Goal: Transaction & Acquisition: Book appointment/travel/reservation

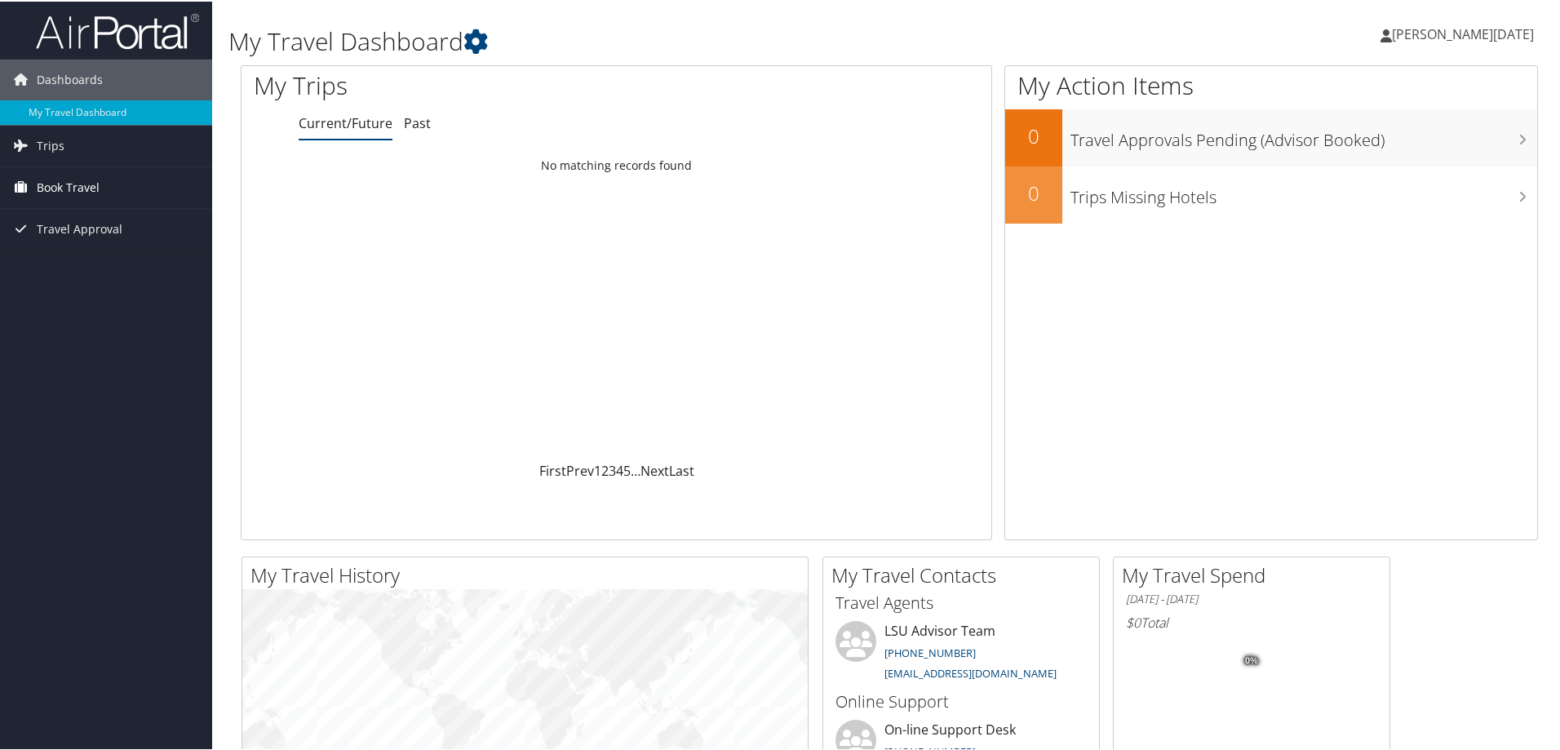
click at [55, 176] on span "Book Travel" at bounding box center [68, 186] width 63 height 41
click at [67, 239] on link "Book/Manage Online Trips" at bounding box center [106, 243] width 212 height 24
click at [99, 241] on link "Book/Manage Online Trips" at bounding box center [106, 243] width 212 height 24
click at [102, 236] on link "Book/Manage Online Trips" at bounding box center [106, 243] width 212 height 24
click at [107, 239] on link "Book/Manage Online Trips" at bounding box center [106, 243] width 212 height 24
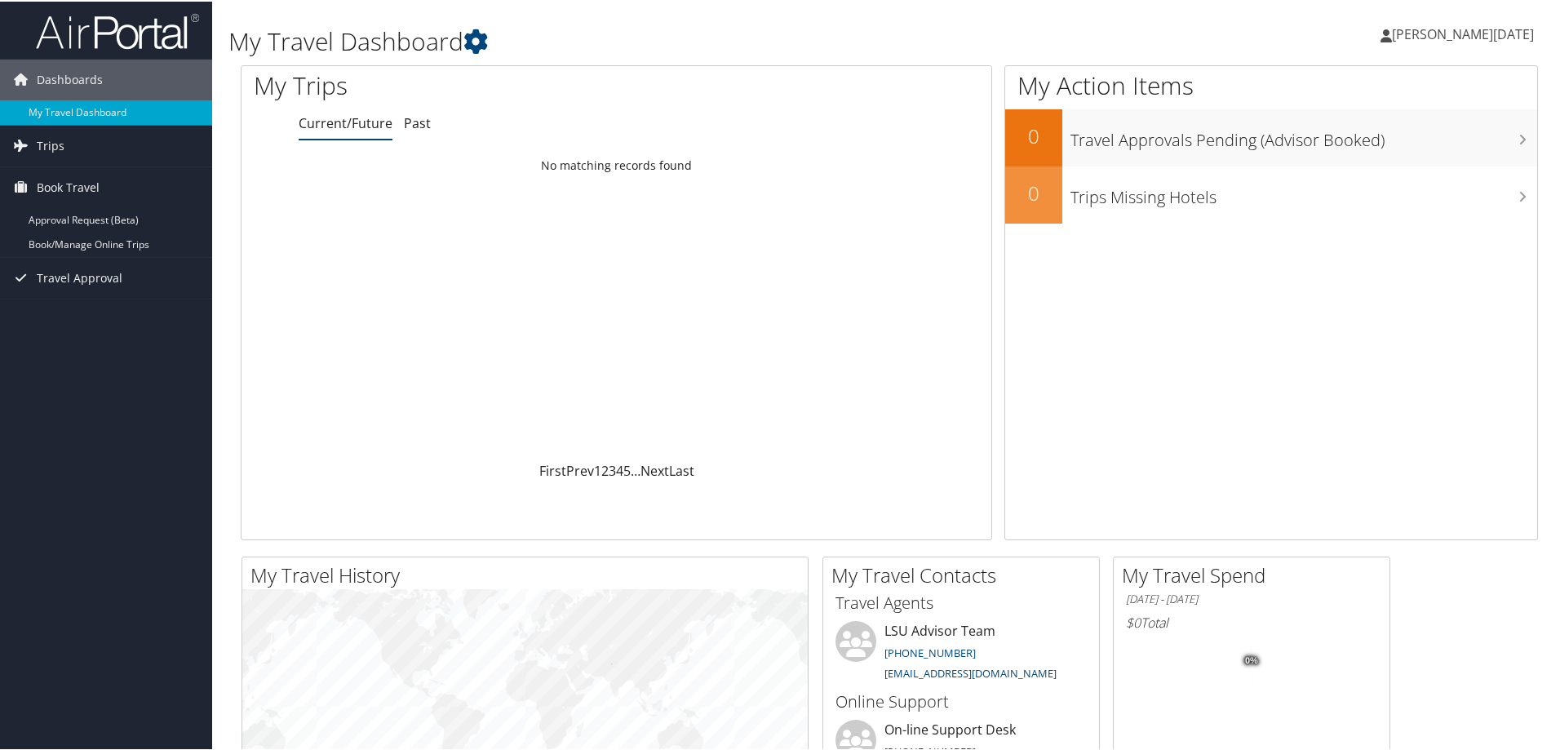
click at [1482, 34] on span "[PERSON_NAME][DATE]" at bounding box center [1463, 33] width 142 height 18
click at [1380, 268] on link "Sign Out" at bounding box center [1440, 266] width 182 height 28
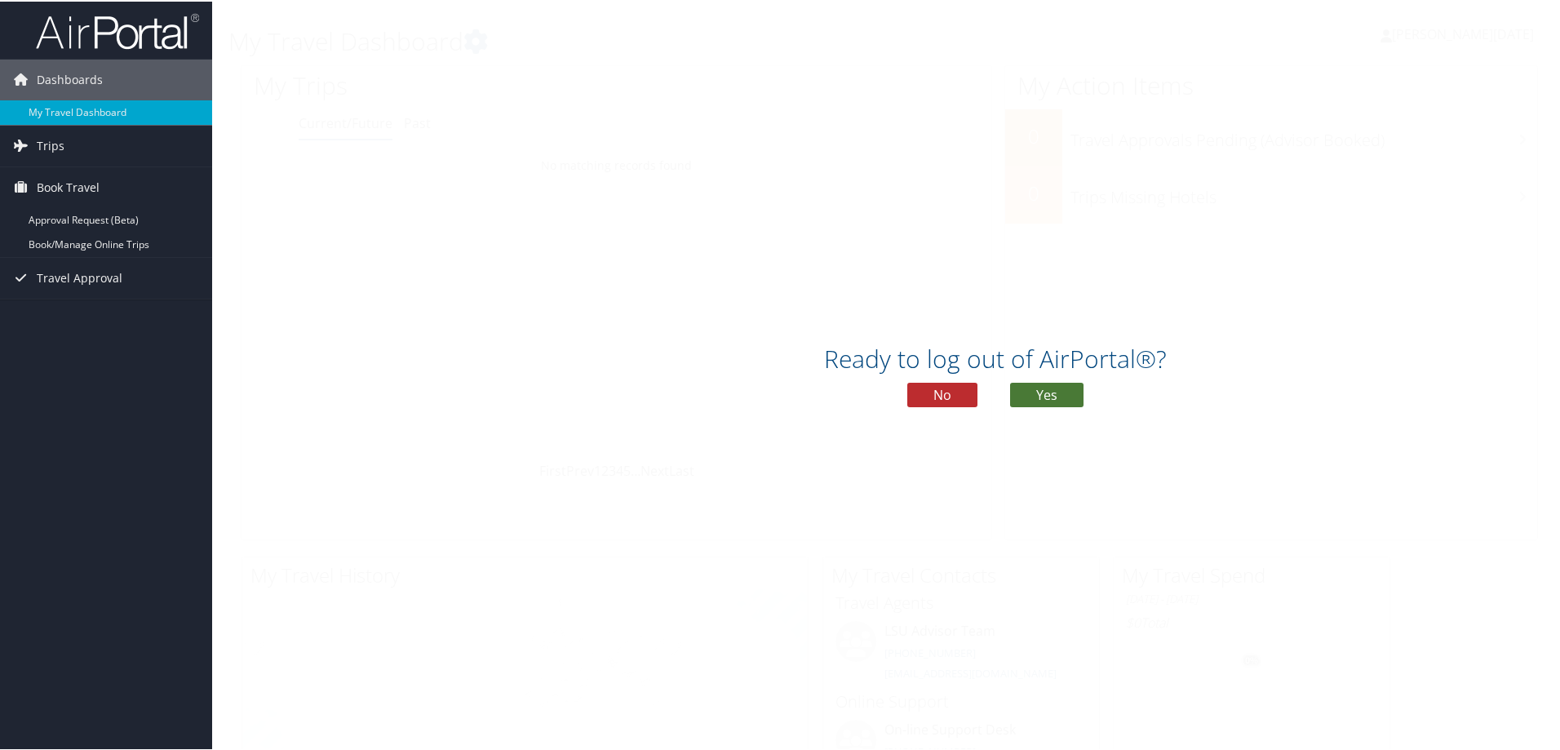
click at [1042, 400] on button "Yes" at bounding box center [1046, 393] width 73 height 24
